Goal: Task Accomplishment & Management: Manage account settings

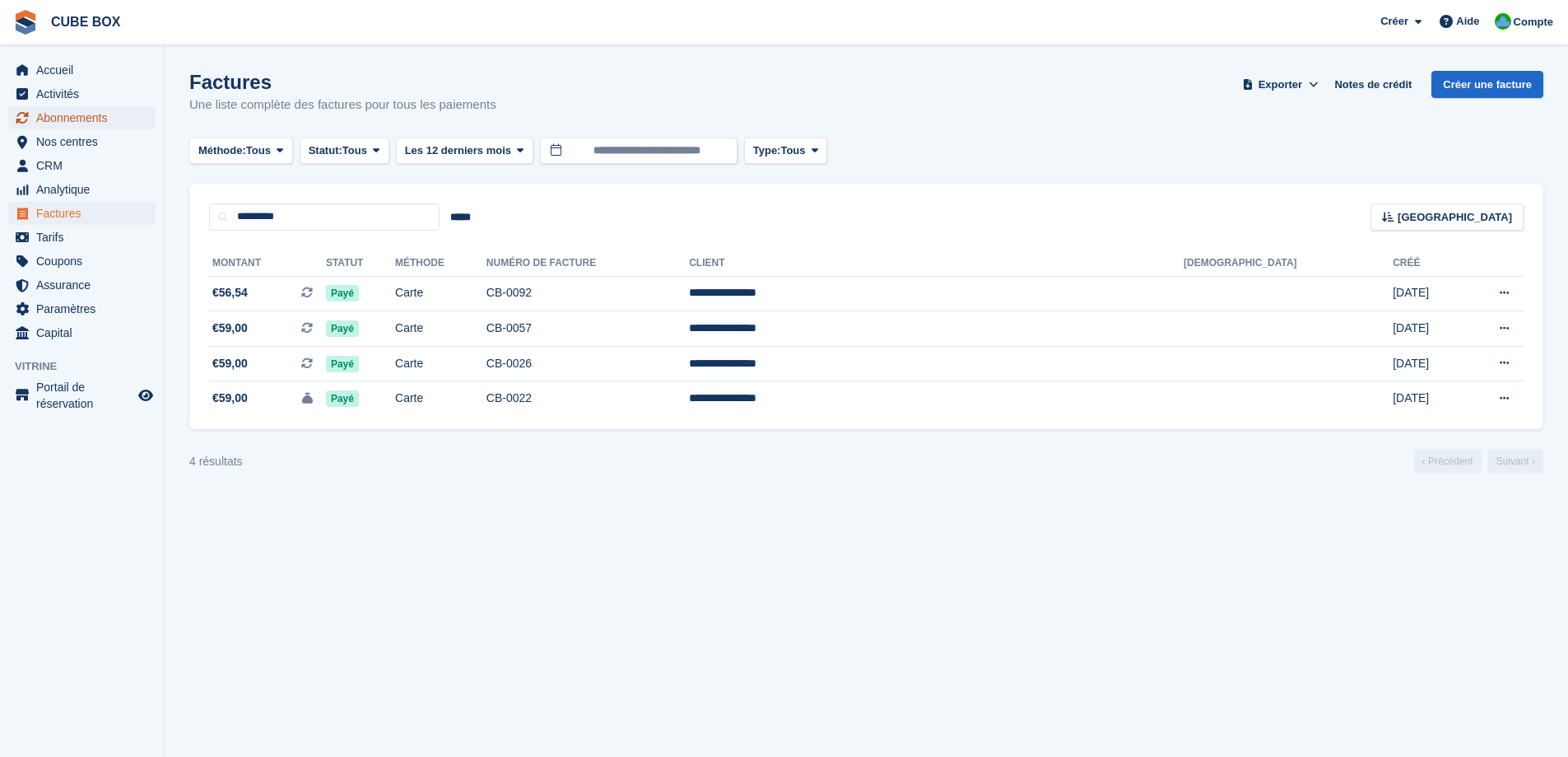
click at [50, 113] on span "Abonnements" at bounding box center [85, 117] width 99 height 23
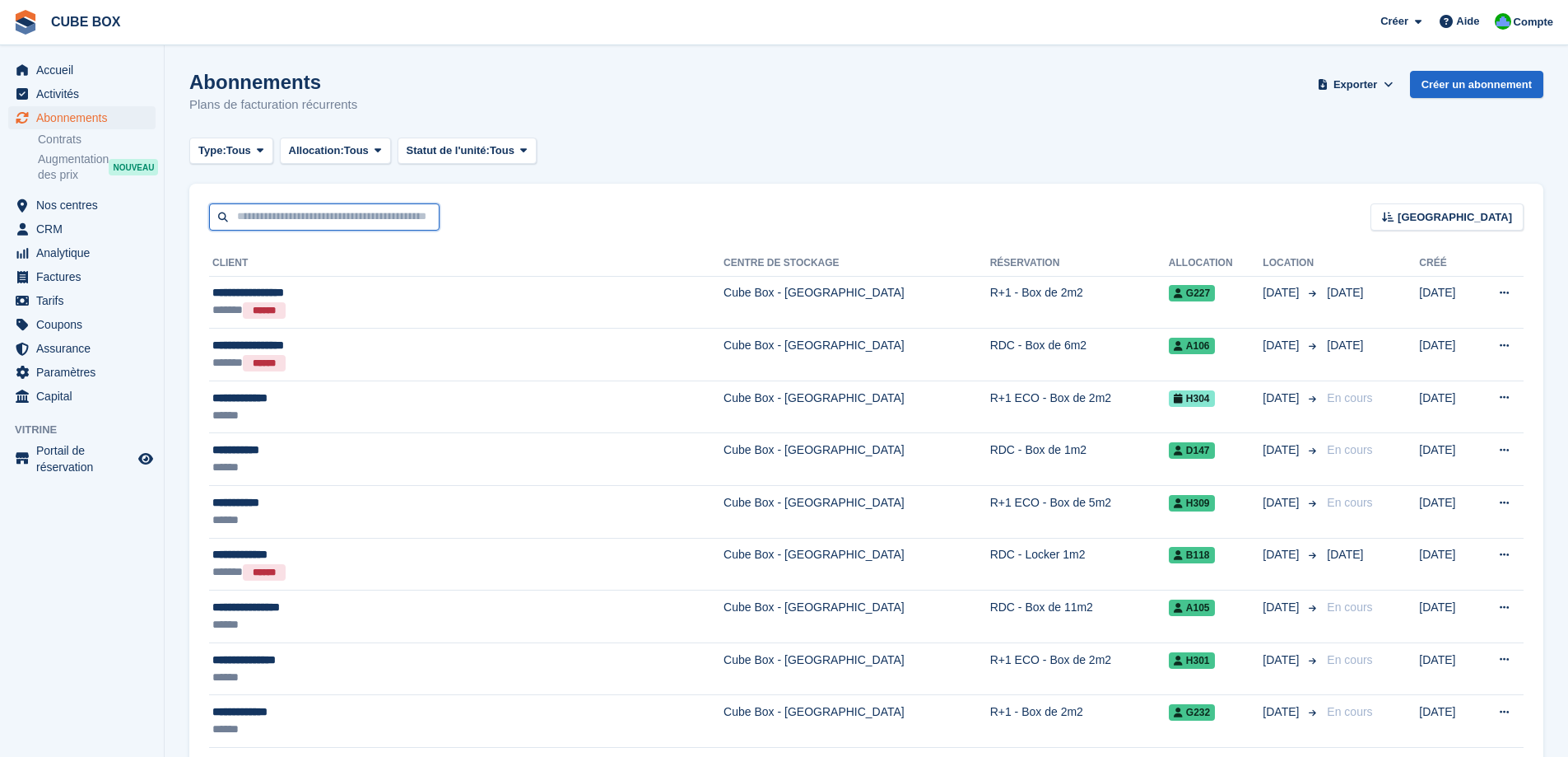
click at [321, 219] on input "text" at bounding box center [324, 217] width 231 height 27
type input "*********"
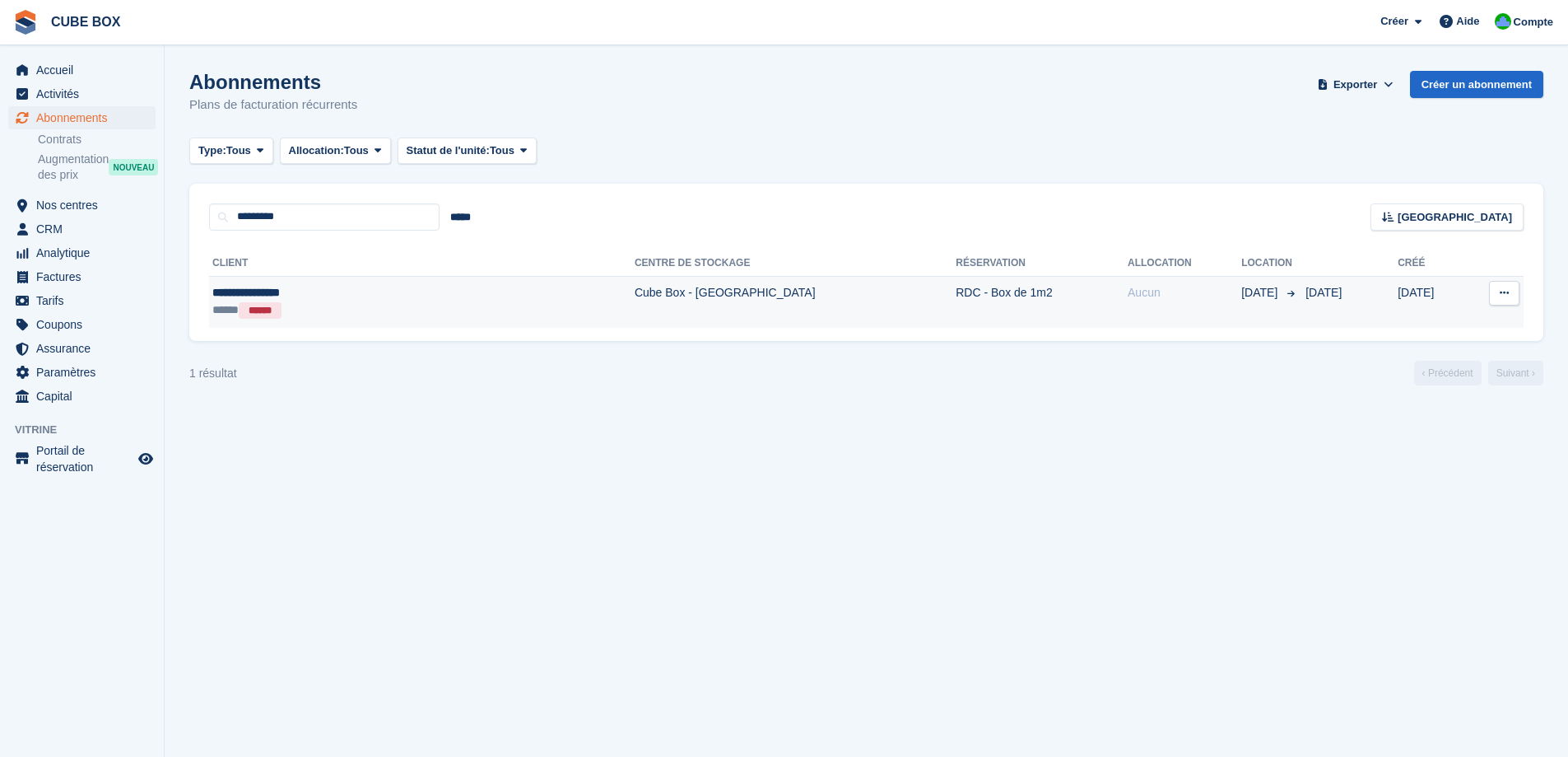
click at [635, 289] on td "Cube Box - [GEOGRAPHIC_DATA]" at bounding box center [795, 302] width 321 height 52
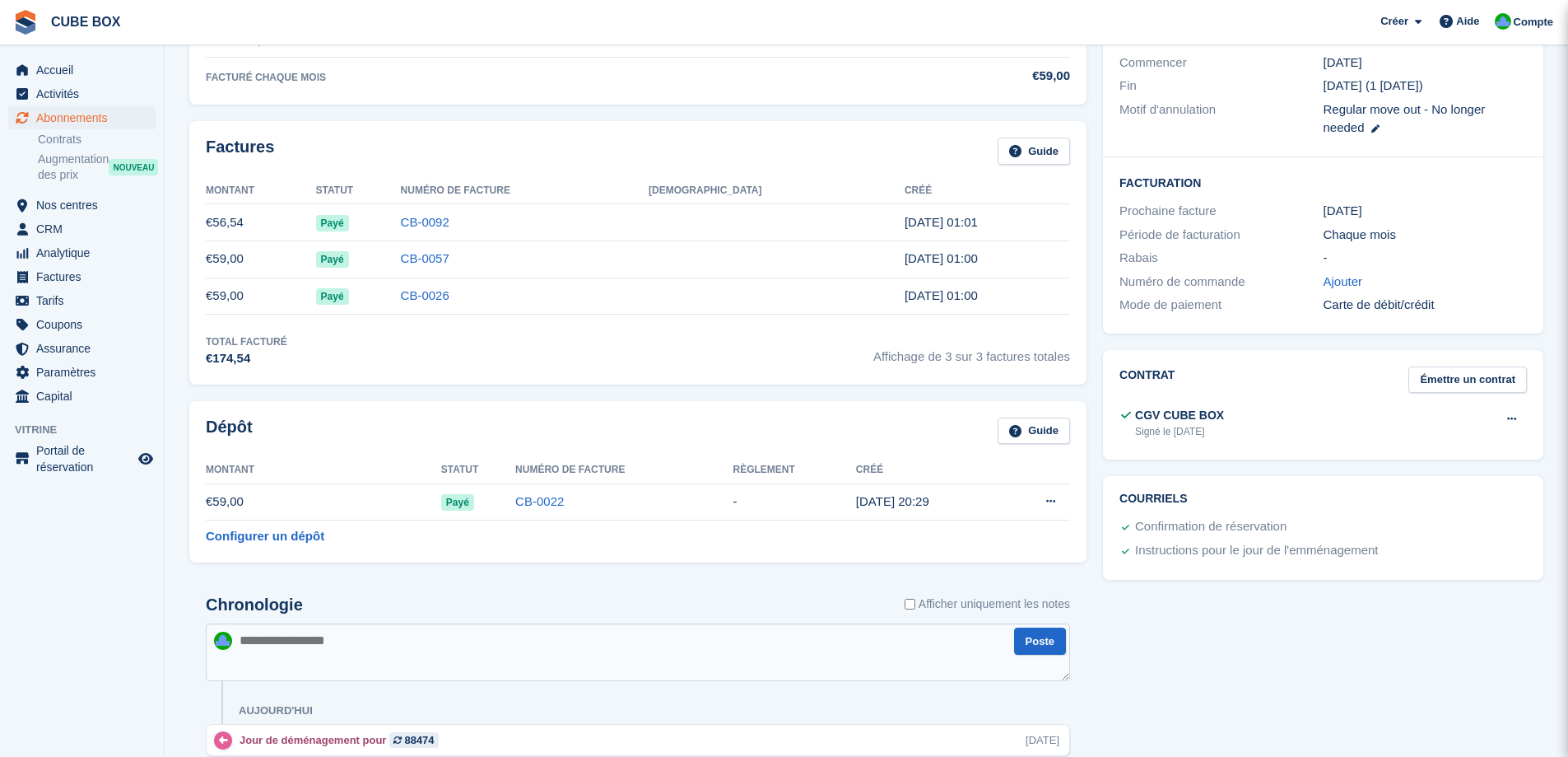
scroll to position [270, 0]
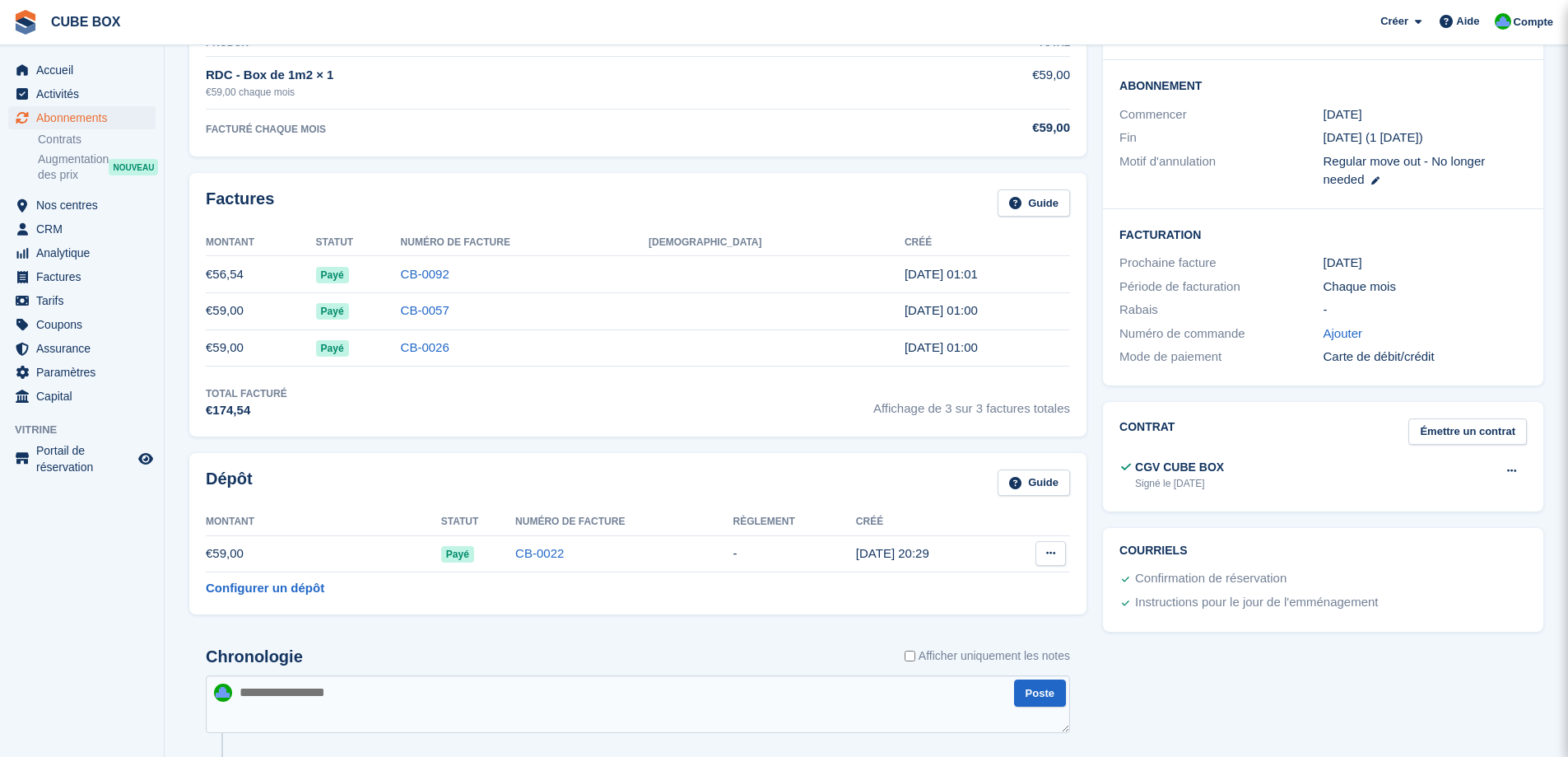
click at [1047, 557] on icon at bounding box center [1051, 553] width 9 height 11
click at [996, 588] on p "Régler le dépôt" at bounding box center [987, 586] width 143 height 22
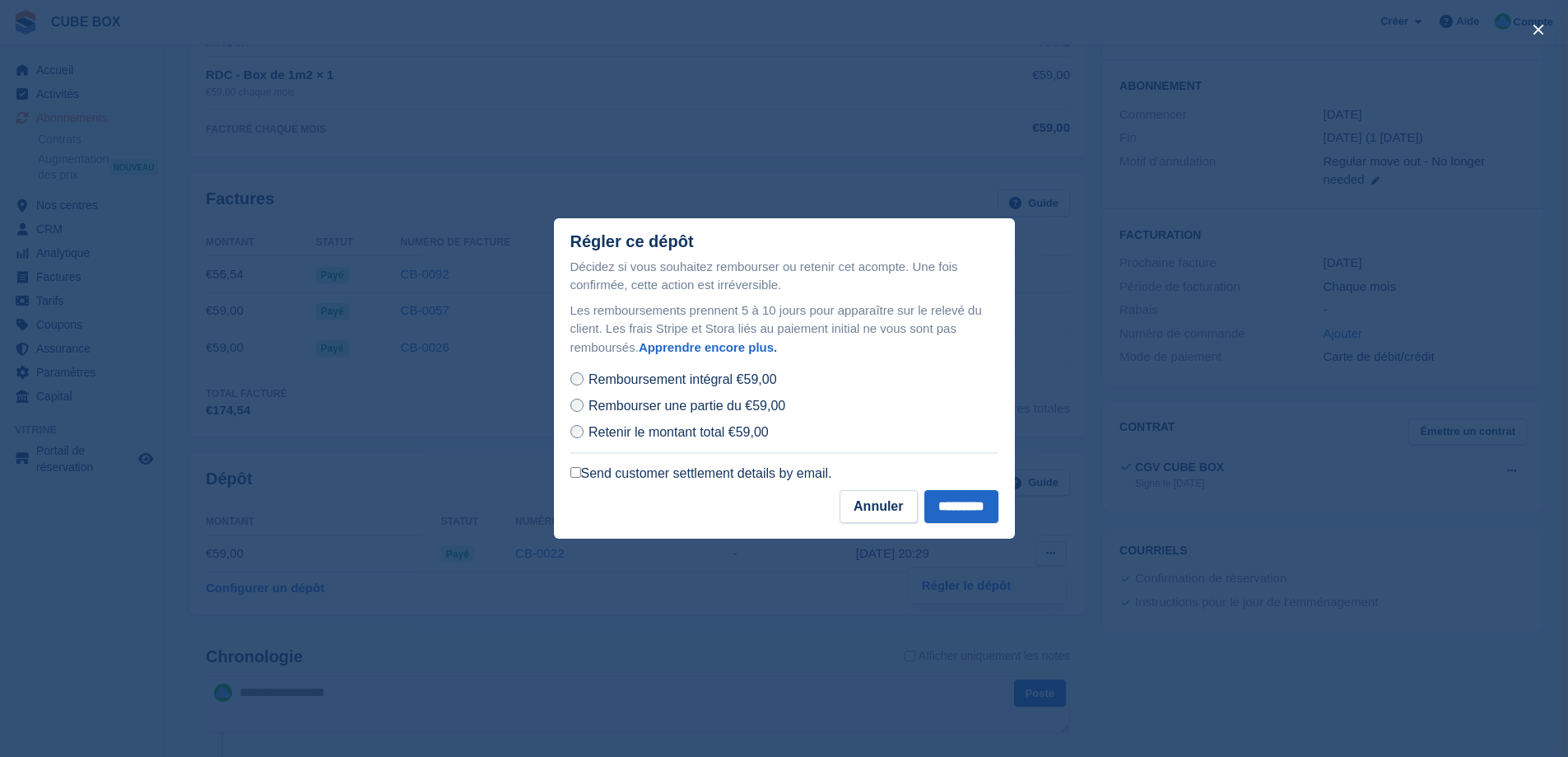
click at [582, 475] on label "Send customer settlement details by email." at bounding box center [701, 474] width 262 height 16
click at [965, 513] on input "*********" at bounding box center [961, 506] width 74 height 33
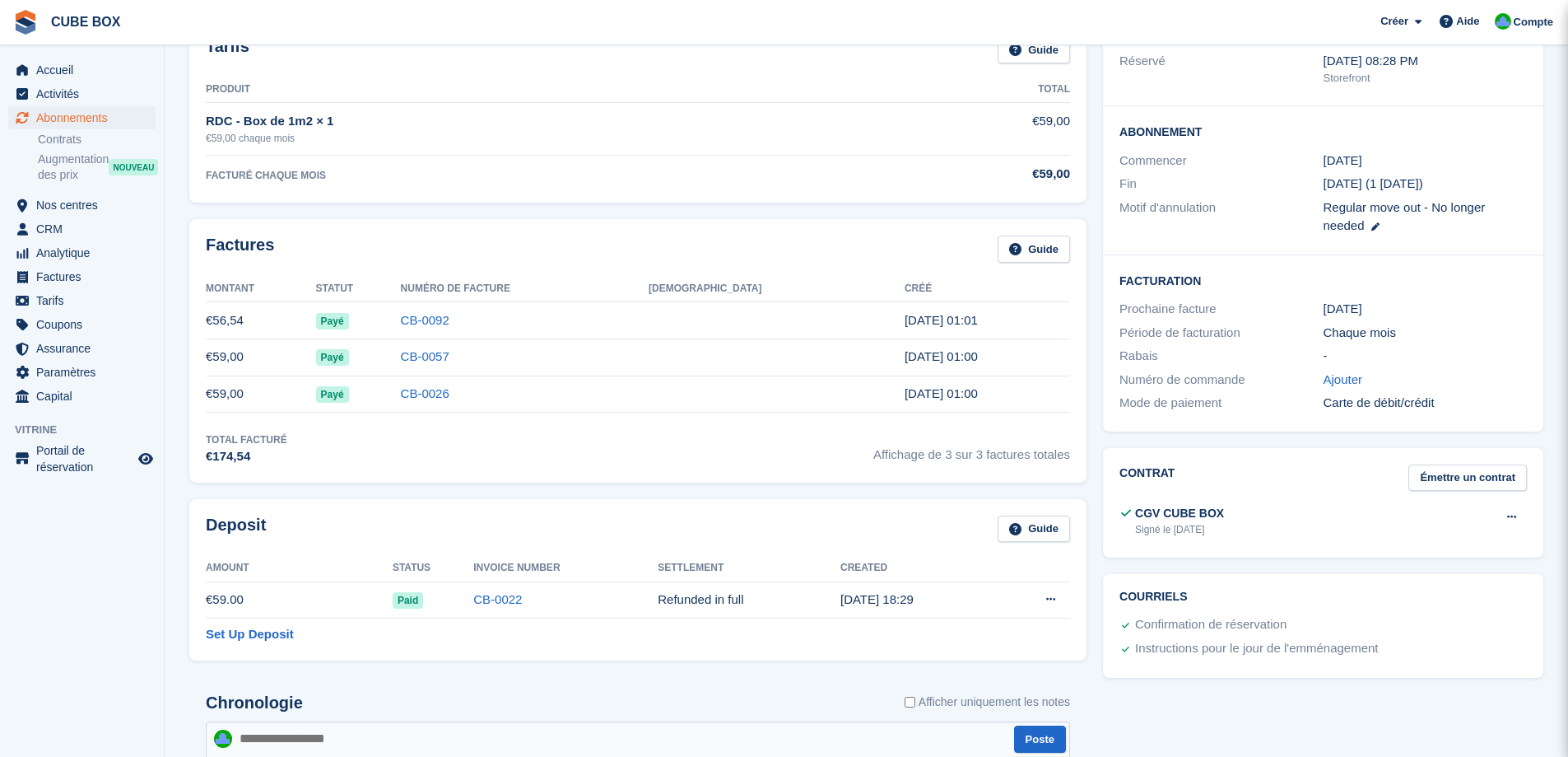
scroll to position [247, 0]
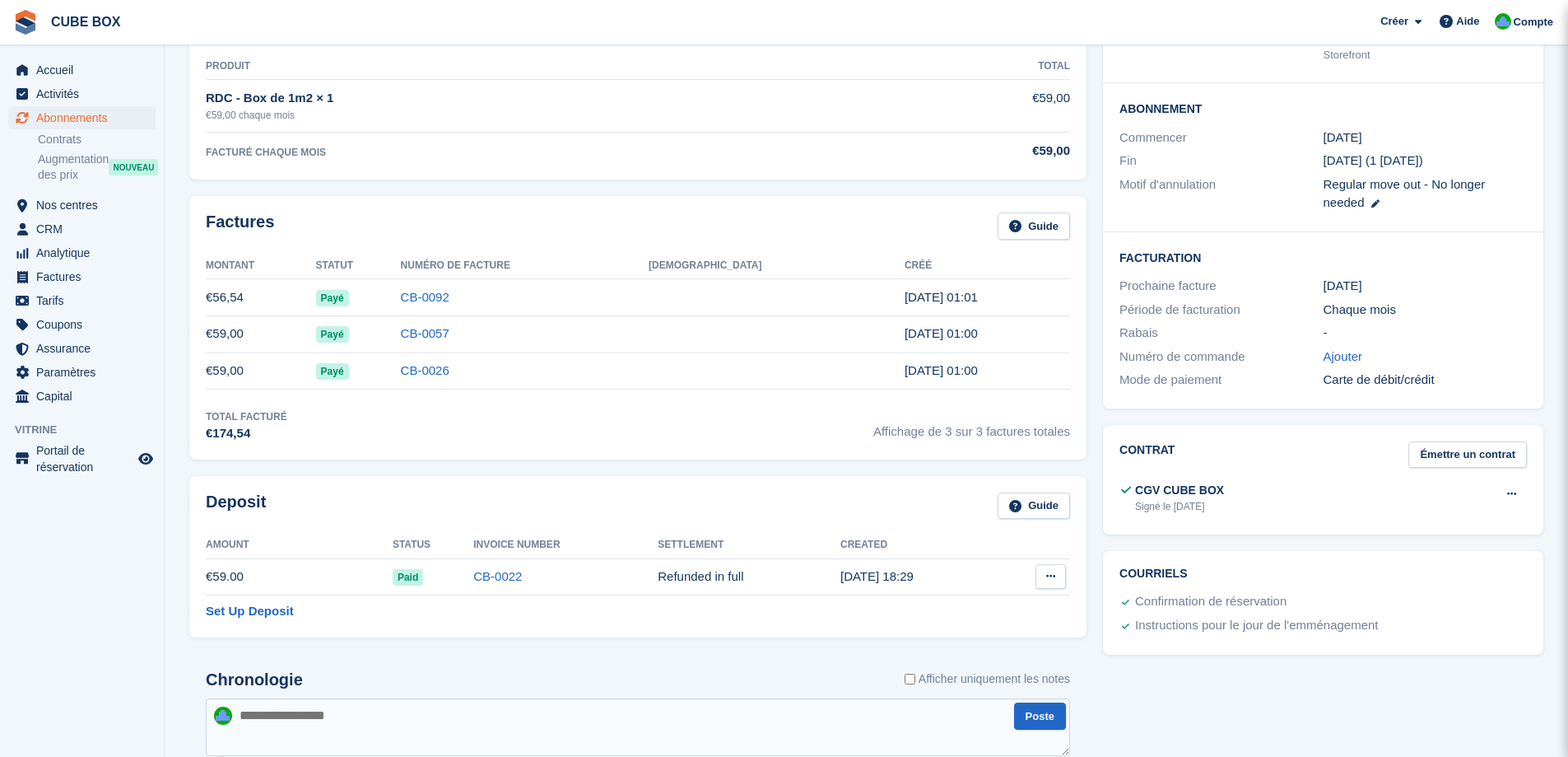
click at [1052, 578] on icon at bounding box center [1051, 576] width 9 height 11
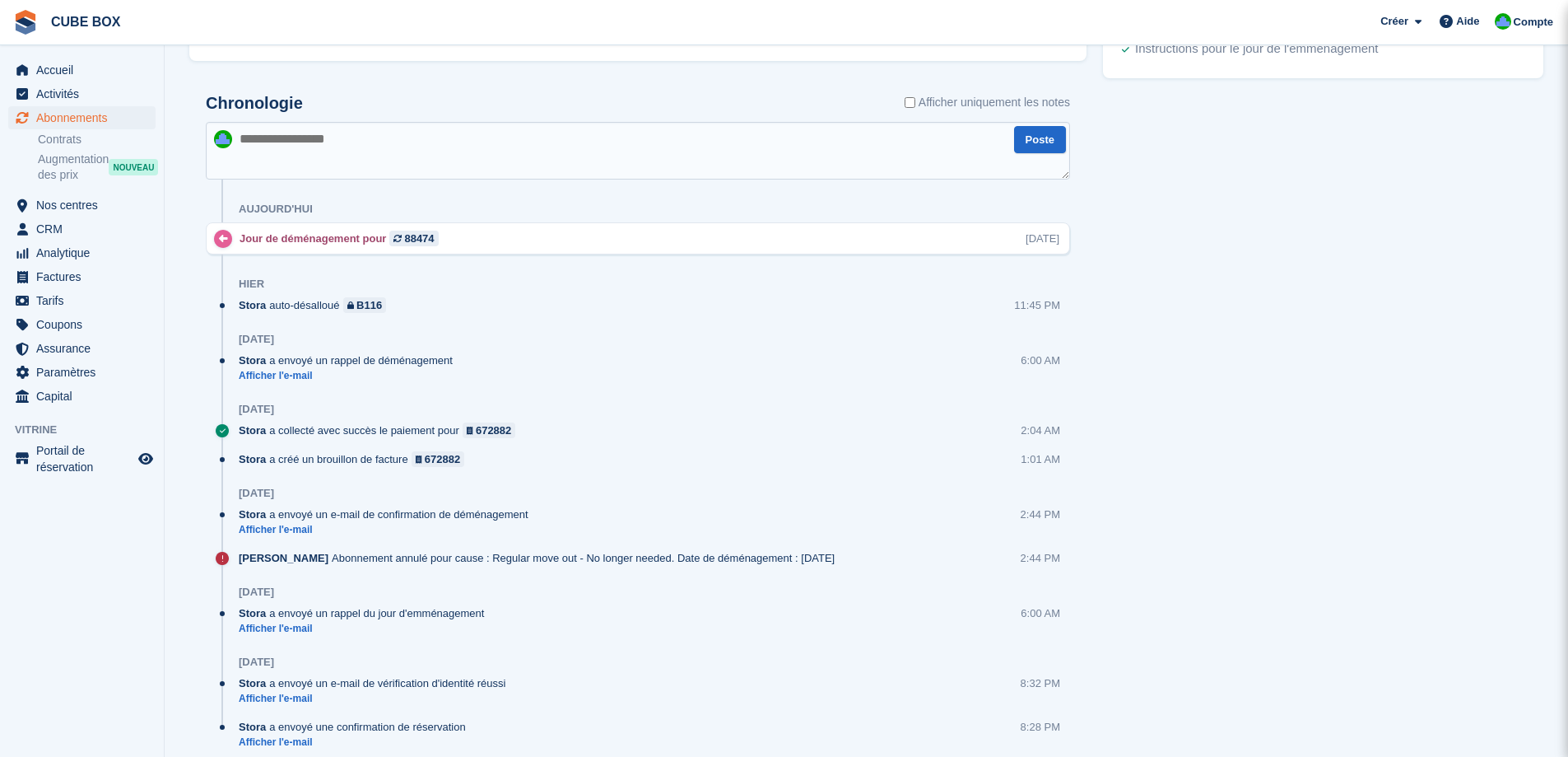
scroll to position [886, 0]
